Goal: Find contact information: Find contact information

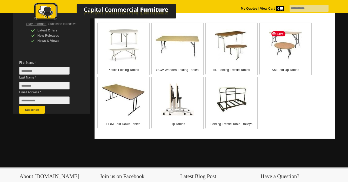
scroll to position [115, 0]
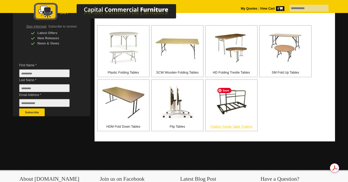
click at [230, 111] on img at bounding box center [231, 101] width 33 height 33
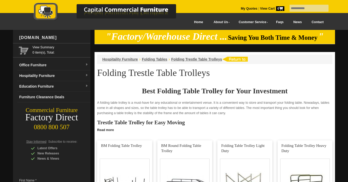
scroll to position [109, 0]
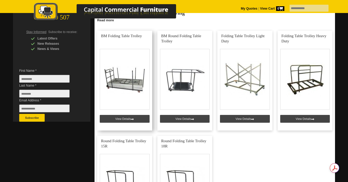
click at [128, 118] on link at bounding box center [124, 81] width 55 height 100
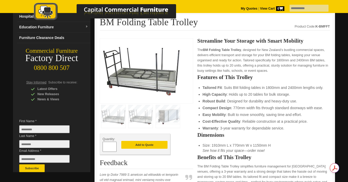
scroll to position [58, 0]
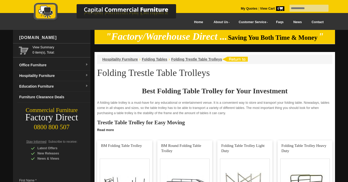
click at [320, 21] on link "Contact" at bounding box center [317, 22] width 22 height 12
